Goal: Navigation & Orientation: Find specific page/section

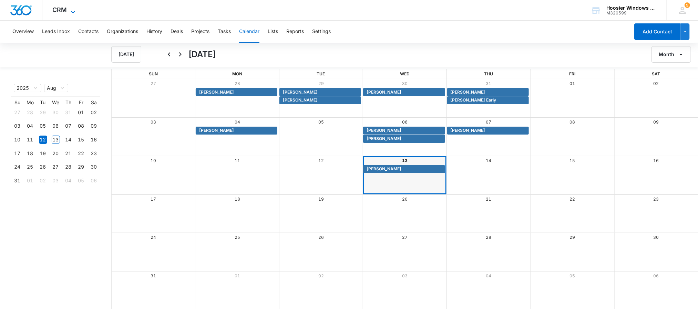
click at [64, 9] on span "CRM" at bounding box center [60, 9] width 14 height 7
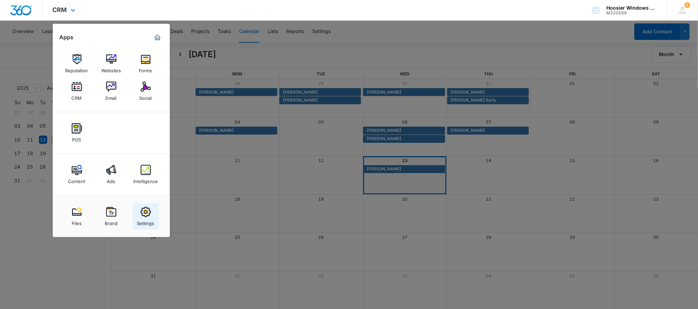
click at [143, 212] on img at bounding box center [146, 212] width 10 height 10
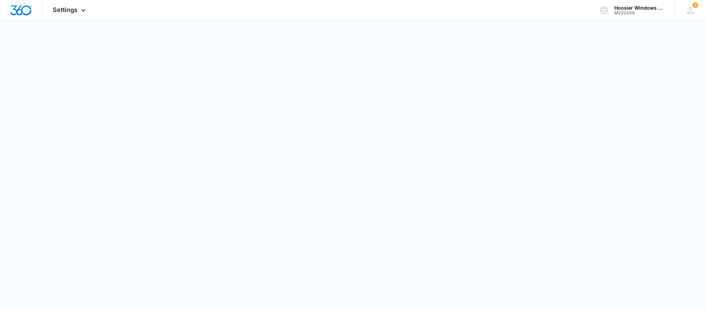
select select "4"
select select "US"
select select "[GEOGRAPHIC_DATA]/[US_STATE]/[GEOGRAPHIC_DATA]"
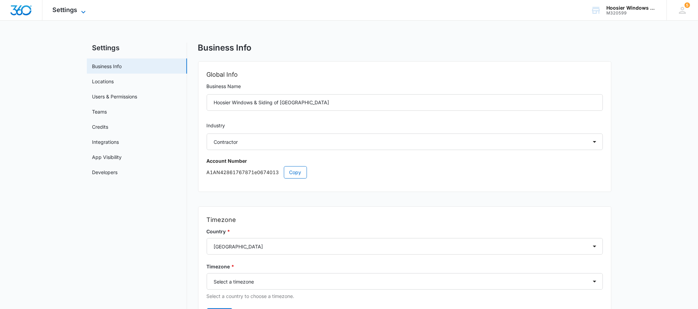
click at [80, 9] on icon at bounding box center [83, 12] width 8 height 8
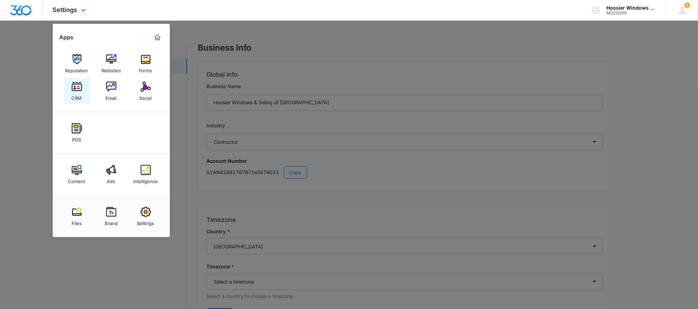
click at [82, 90] on img at bounding box center [77, 87] width 10 height 10
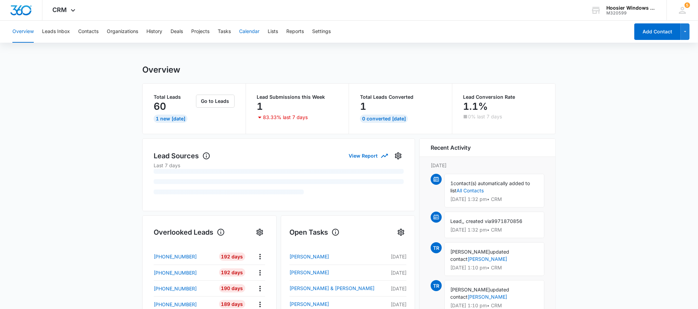
click at [252, 33] on button "Calendar" at bounding box center [249, 32] width 20 height 22
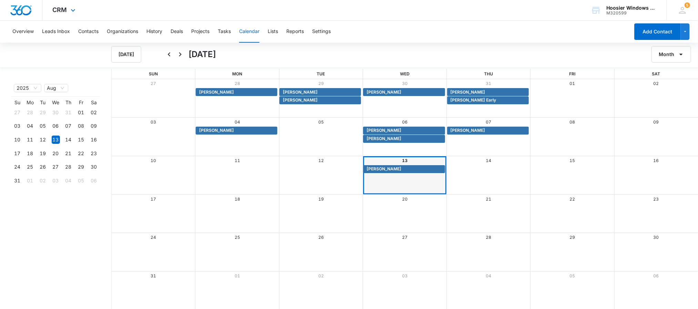
click at [12, 11] on img "Dashboard" at bounding box center [21, 10] width 22 height 10
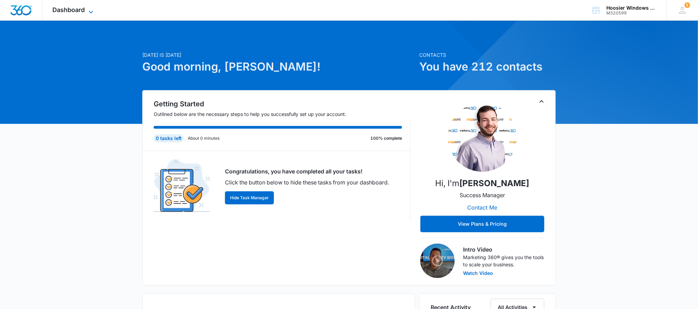
click at [74, 9] on span "Dashboard" at bounding box center [69, 9] width 32 height 7
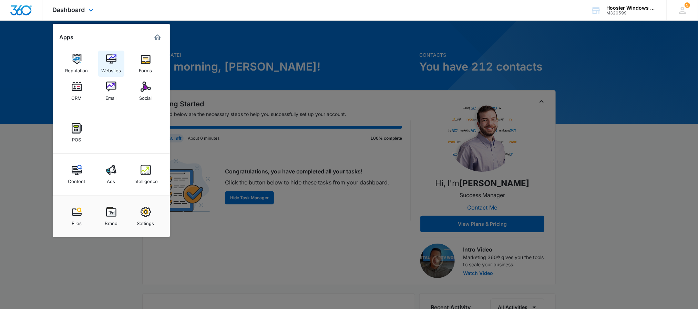
click at [114, 69] on div "Websites" at bounding box center [111, 68] width 20 height 9
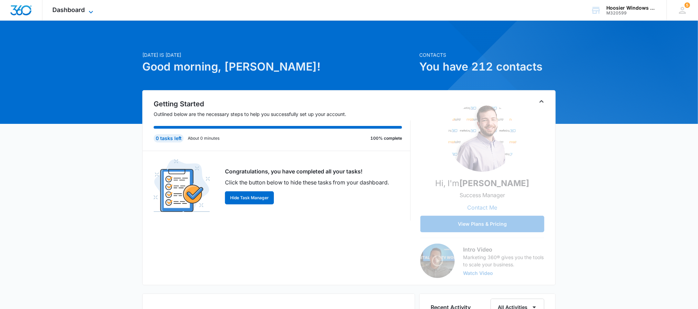
click at [68, 6] on span "Dashboard" at bounding box center [69, 9] width 32 height 7
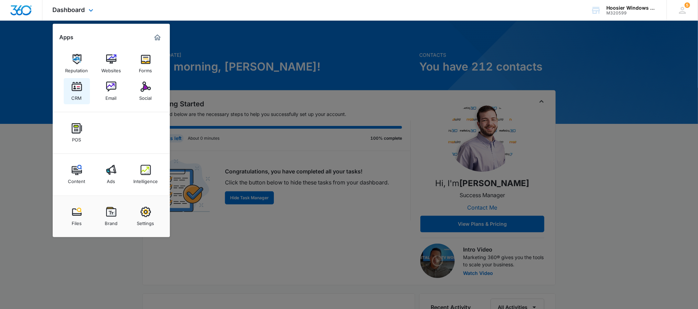
click at [73, 91] on img at bounding box center [77, 87] width 10 height 10
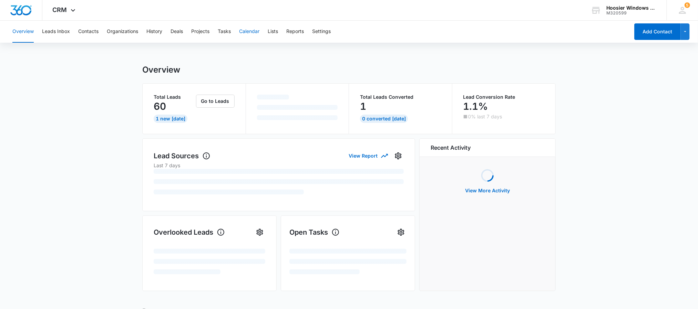
click at [247, 32] on button "Calendar" at bounding box center [249, 32] width 20 height 22
